Goal: Task Accomplishment & Management: Manage account settings

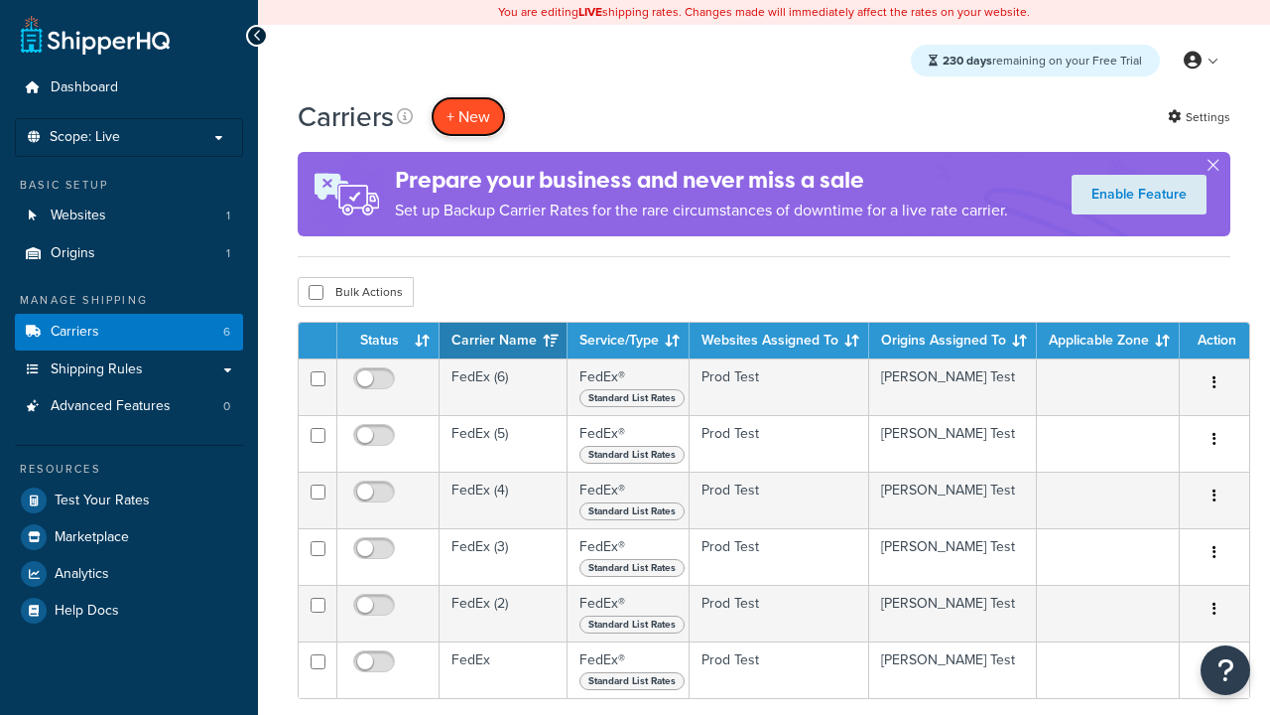
click at [468, 116] on button "+ New" at bounding box center [468, 116] width 75 height 41
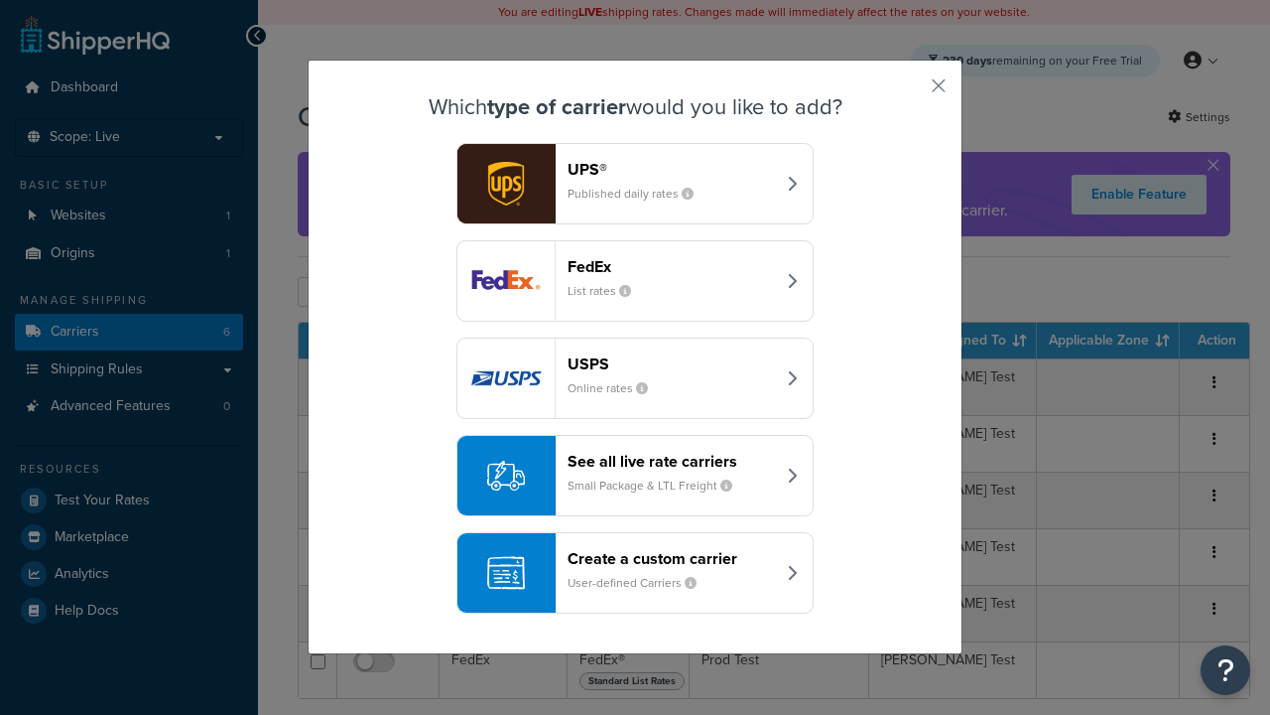
click at [635, 281] on div "FedEx List rates" at bounding box center [671, 281] width 207 height 48
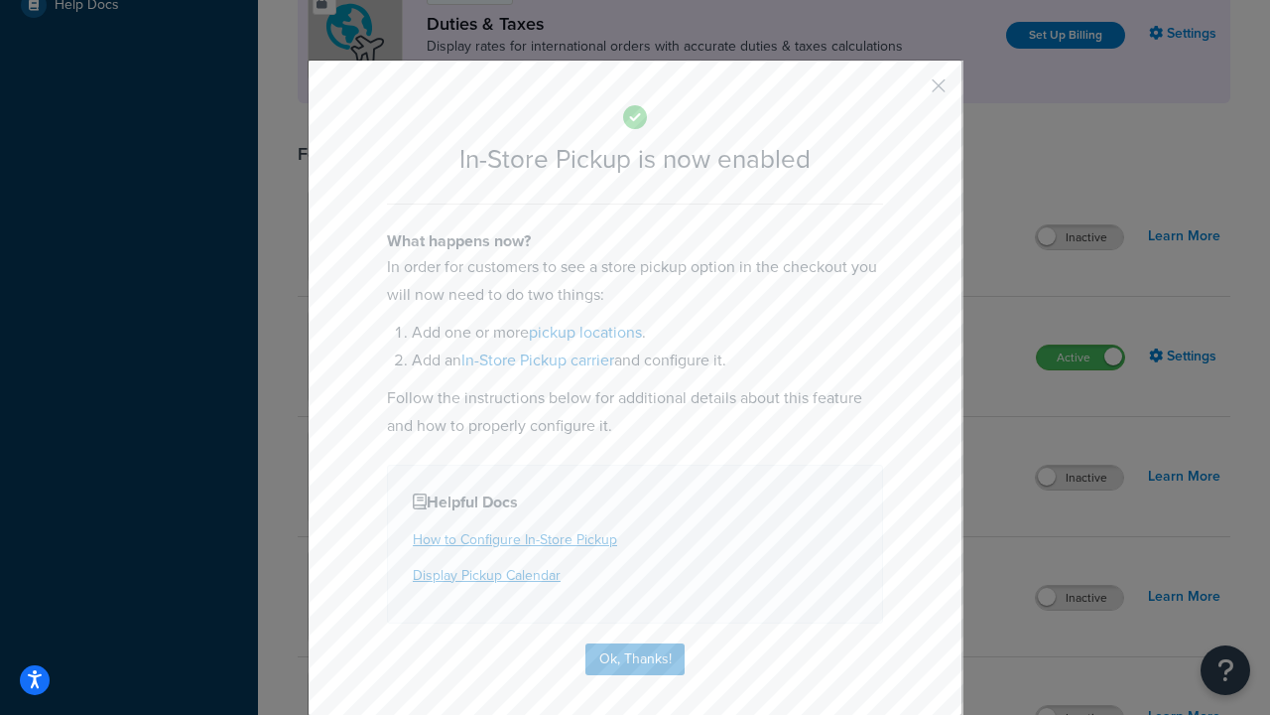
click at [909, 92] on button "button" at bounding box center [909, 92] width 5 height 5
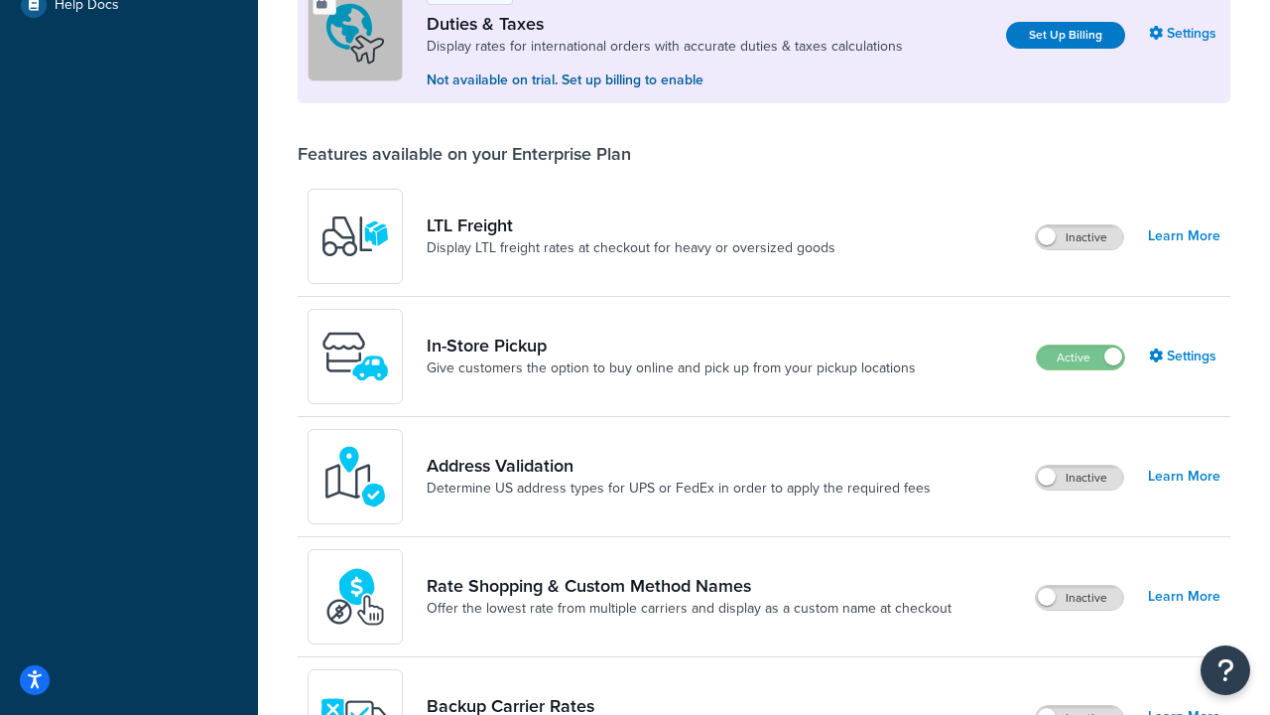
scroll to position [605, 0]
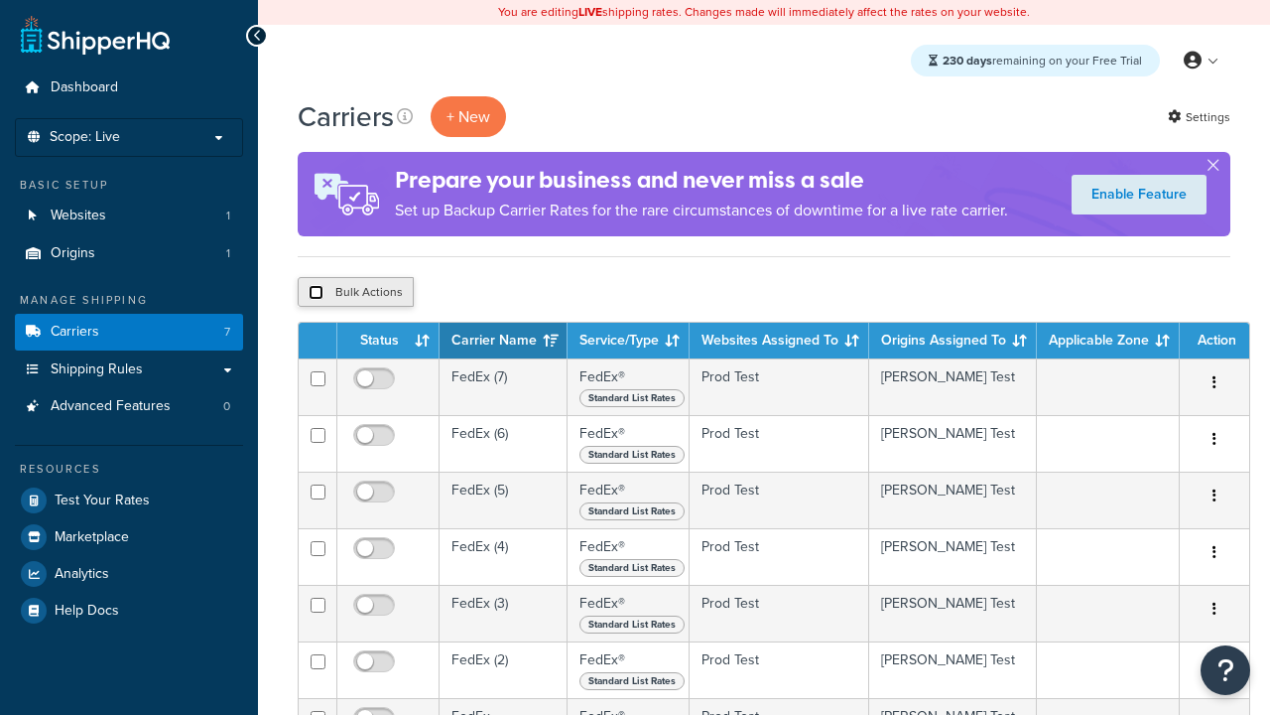
click at [316, 293] on input "checkbox" at bounding box center [316, 292] width 15 height 15
checkbox input "true"
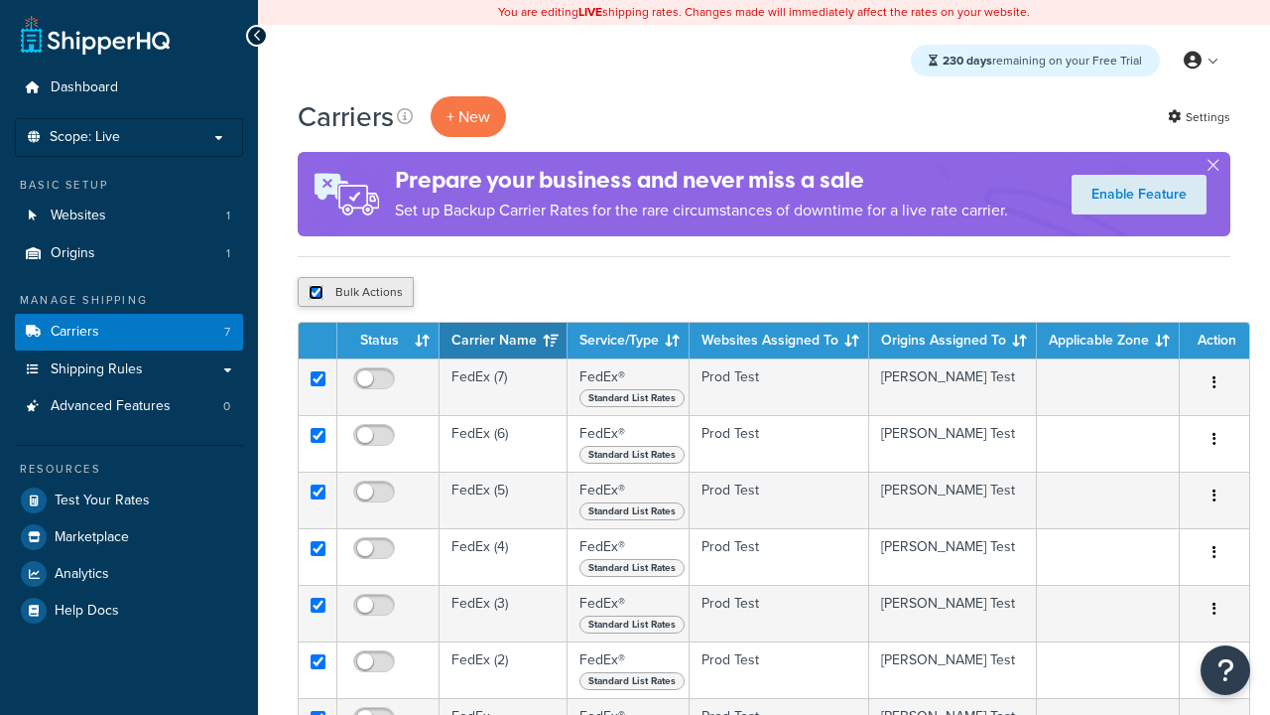
checkbox input "true"
click at [0, 0] on button "Delete" at bounding box center [0, 0] width 0 height 0
